Goal: Task Accomplishment & Management: Use online tool/utility

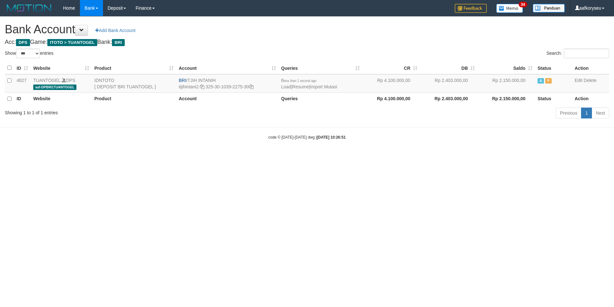
select select "***"
click at [337, 87] on link "Import Mutasi" at bounding box center [323, 86] width 27 height 5
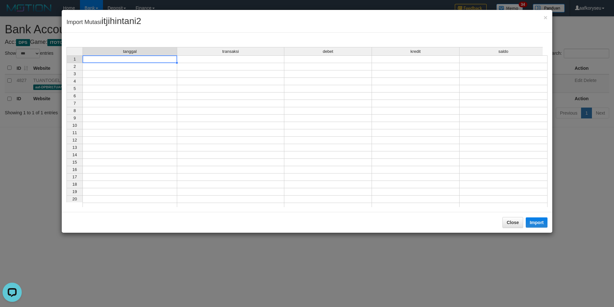
click at [140, 59] on td at bounding box center [130, 59] width 95 height 8
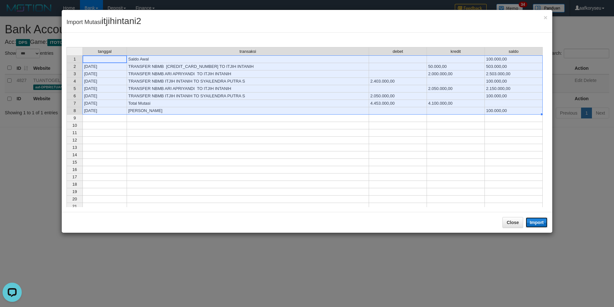
click at [537, 222] on button "Import" at bounding box center [537, 222] width 22 height 10
